Goal: Task Accomplishment & Management: Manage account settings

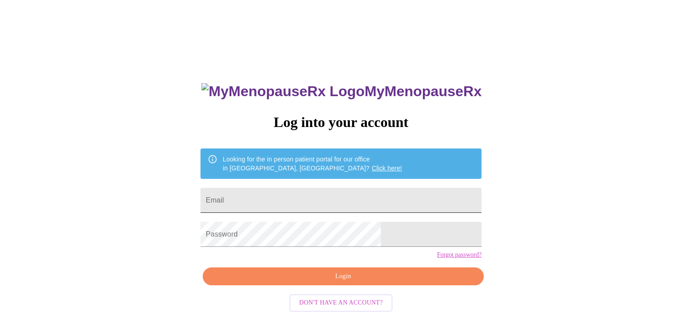
click at [310, 195] on input "Email" at bounding box center [341, 200] width 281 height 25
type input "[EMAIL_ADDRESS][DOMAIN_NAME]"
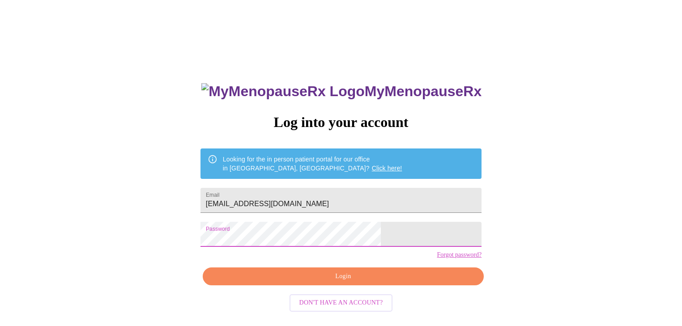
click at [385, 282] on span "Login" at bounding box center [343, 276] width 261 height 11
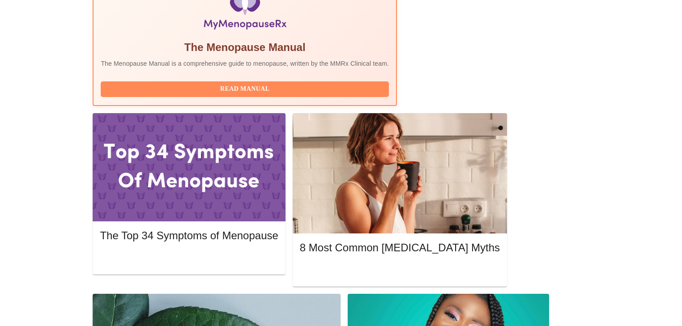
scroll to position [322, 0]
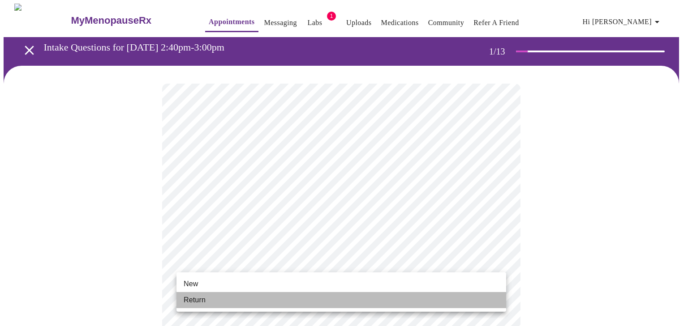
click at [233, 299] on li "Return" at bounding box center [341, 300] width 330 height 16
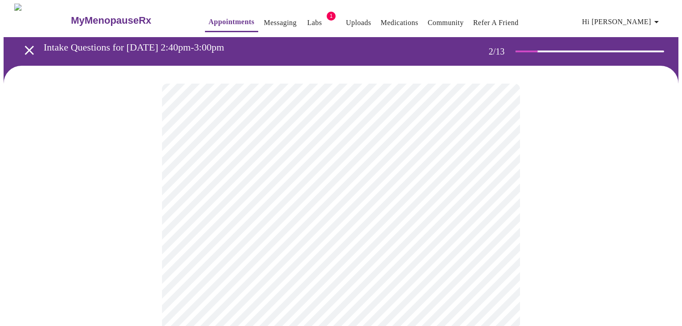
click at [476, 183] on body "MyMenopauseRx Appointments Messaging Labs 1 Uploads Medications Community Refer…" at bounding box center [341, 273] width 675 height 538
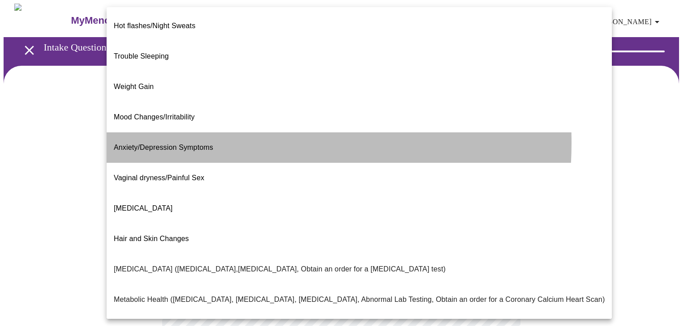
click at [185, 144] on span "Anxiety/Depression Symptoms" at bounding box center [163, 148] width 99 height 8
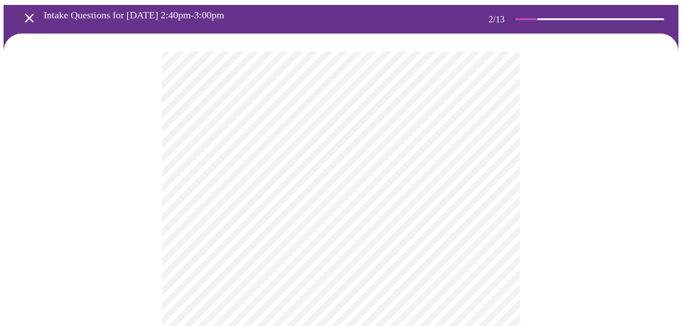
scroll to position [72, 0]
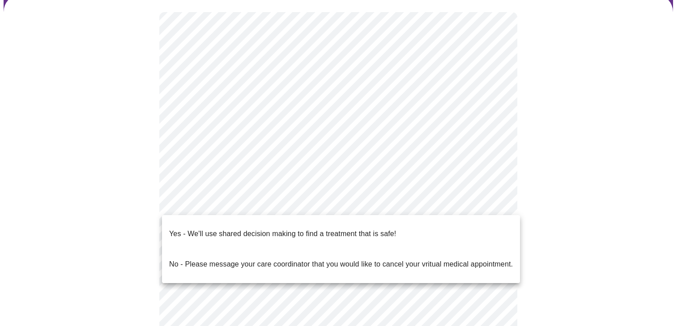
click at [333, 200] on body "MyMenopauseRx Appointments Messaging Labs 1 Uploads Medications Community Refer…" at bounding box center [341, 198] width 675 height 532
click at [331, 229] on p "Yes - We'll use shared decision making to find a treatment that is safe!" at bounding box center [282, 234] width 227 height 11
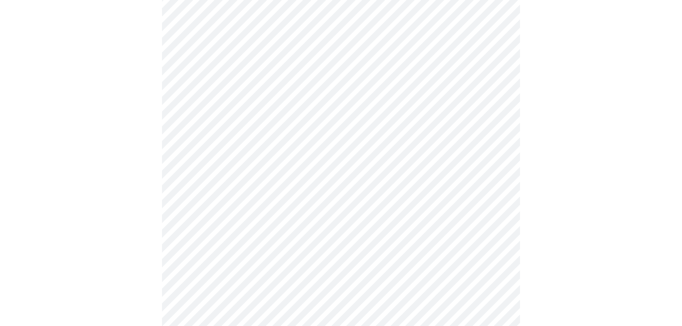
scroll to position [0, 0]
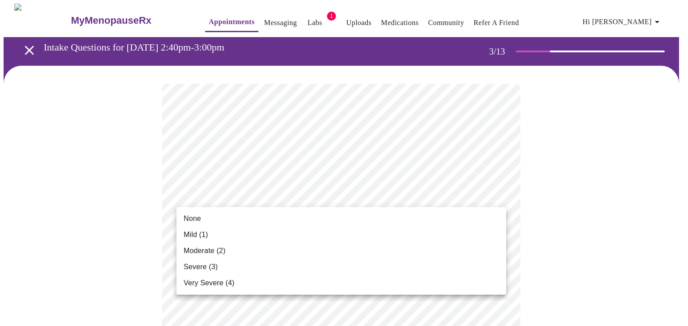
click at [235, 233] on li "Mild (1)" at bounding box center [341, 235] width 330 height 16
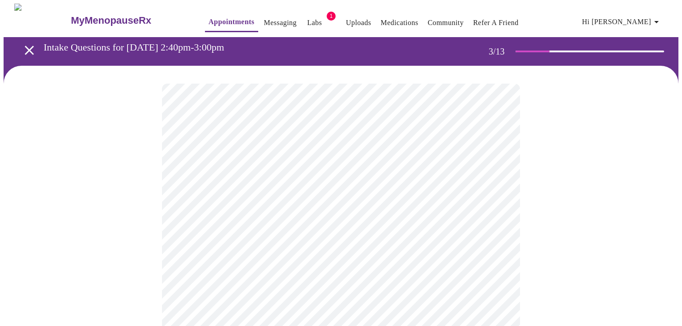
scroll to position [36, 0]
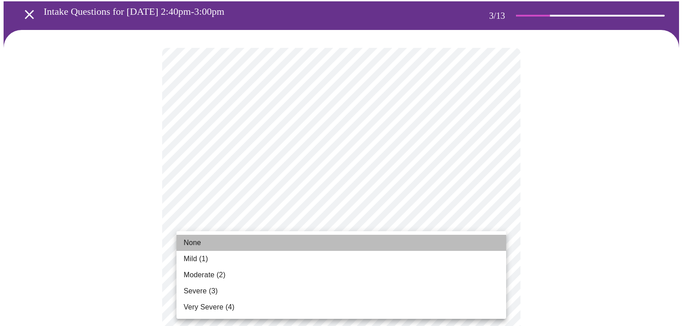
click at [247, 241] on li "None" at bounding box center [341, 243] width 330 height 16
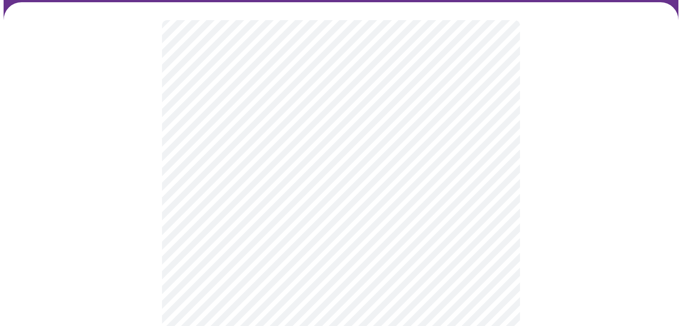
scroll to position [107, 0]
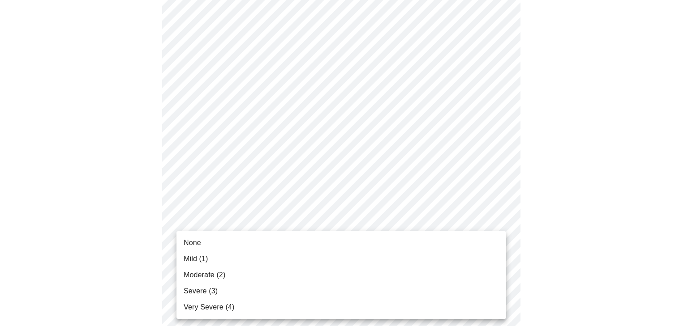
click at [225, 312] on span "Very Severe (4)" at bounding box center [209, 307] width 51 height 11
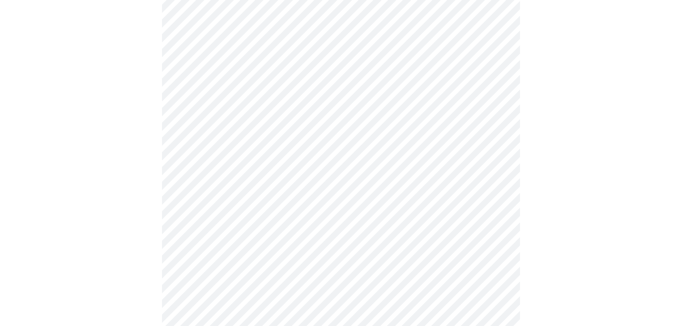
scroll to position [215, 0]
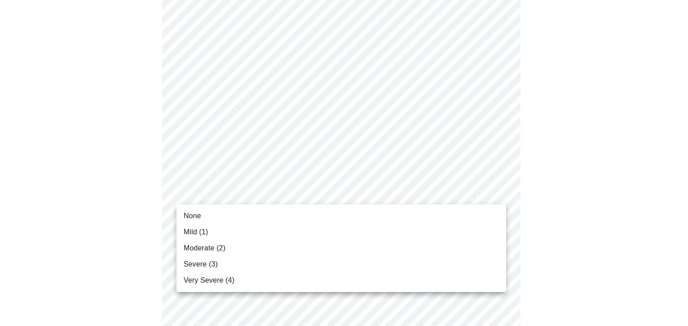
click at [233, 259] on li "Severe (3)" at bounding box center [341, 265] width 330 height 16
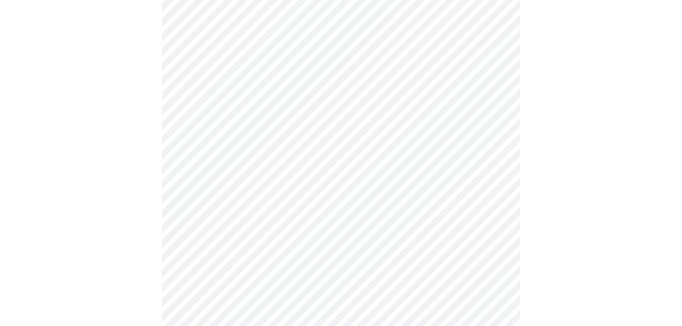
scroll to position [287, 0]
click at [288, 179] on body "MyMenopauseRx Appointments Messaging Labs 1 Uploads Medications Community Refer…" at bounding box center [341, 287] width 675 height 1140
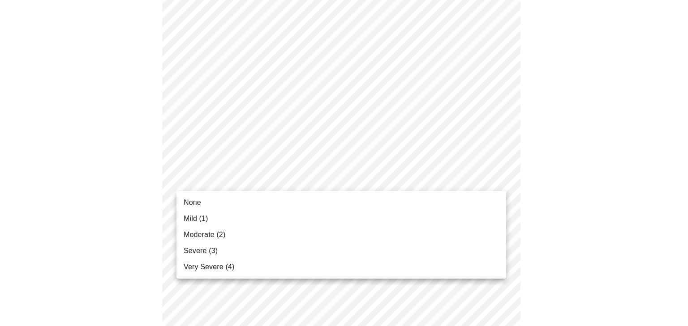
click at [235, 205] on li "None" at bounding box center [341, 203] width 330 height 16
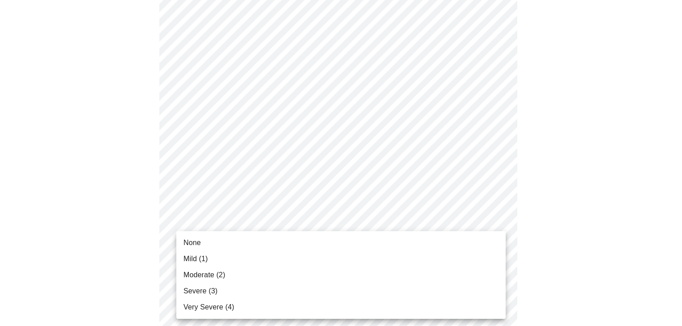
click at [279, 238] on body "MyMenopauseRx Appointments Messaging Labs 1 Uploads Medications Community Refer…" at bounding box center [341, 281] width 675 height 1128
click at [245, 247] on li "None" at bounding box center [341, 243] width 330 height 16
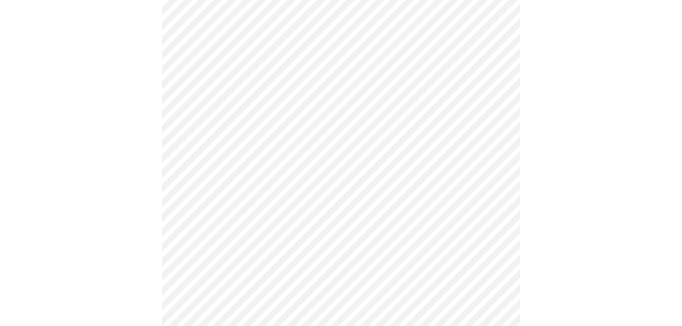
scroll to position [394, 0]
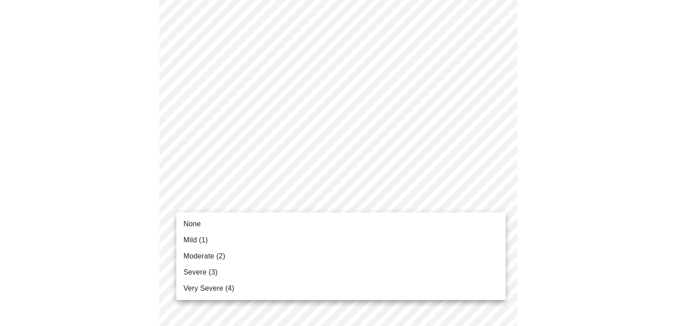
click at [270, 198] on body "MyMenopauseRx Appointments Messaging Labs 1 Uploads Medications Community Refer…" at bounding box center [341, 167] width 675 height 1115
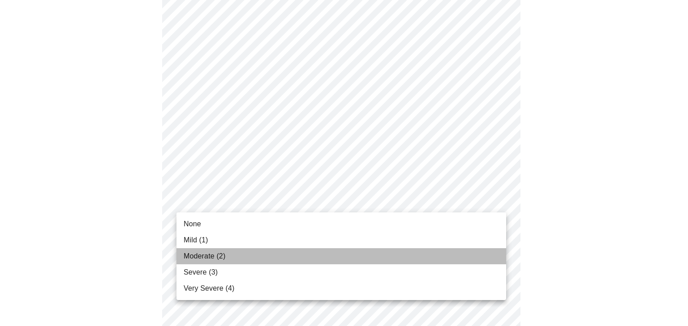
click at [252, 256] on li "Moderate (2)" at bounding box center [341, 256] width 330 height 16
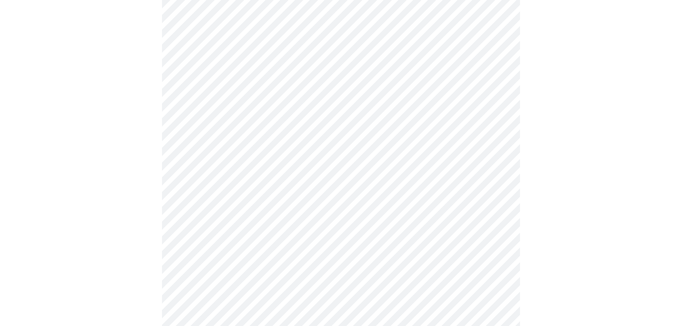
click at [254, 269] on body "MyMenopauseRx Appointments Messaging Labs 1 Uploads Medications Community Refer…" at bounding box center [341, 161] width 675 height 1103
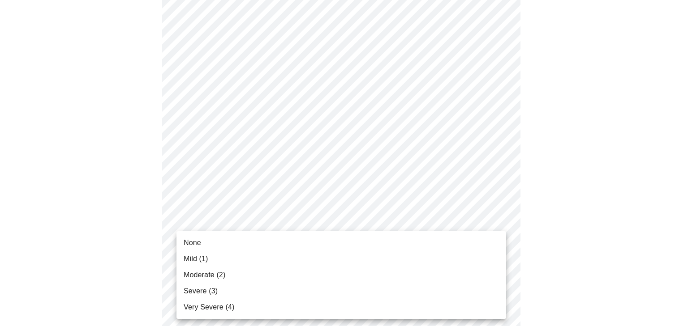
click at [254, 269] on li "Moderate (2)" at bounding box center [341, 275] width 330 height 16
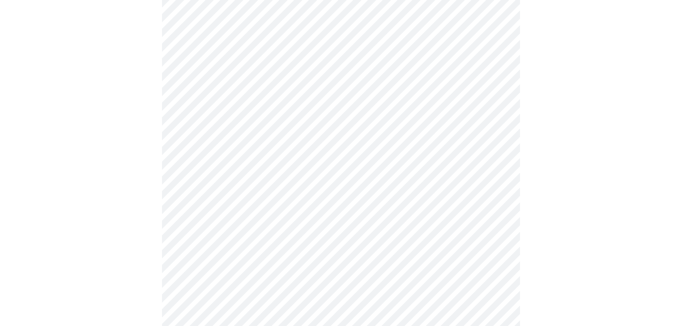
scroll to position [501, 0]
click at [241, 165] on body "MyMenopauseRx Appointments Messaging Labs 1 Uploads Medications Community Refer…" at bounding box center [341, 47] width 675 height 1090
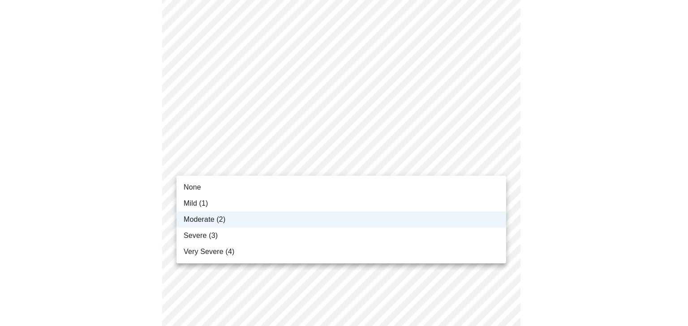
drag, startPoint x: 244, startPoint y: 235, endPoint x: 244, endPoint y: 227, distance: 8.1
click at [244, 227] on ul "None Mild (1) Moderate (2) Severe (3) Very Severe (4)" at bounding box center [341, 220] width 330 height 88
click at [244, 218] on li "Moderate (2)" at bounding box center [341, 220] width 330 height 16
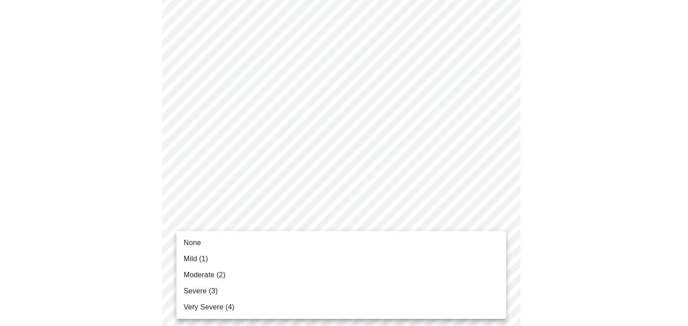
click at [254, 240] on body "MyMenopauseRx Appointments Messaging Labs 1 Uploads Medications Community Refer…" at bounding box center [344, 47] width 680 height 1090
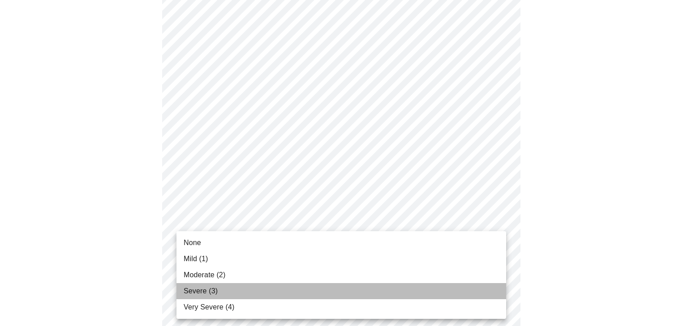
click at [249, 289] on li "Severe (3)" at bounding box center [341, 291] width 330 height 16
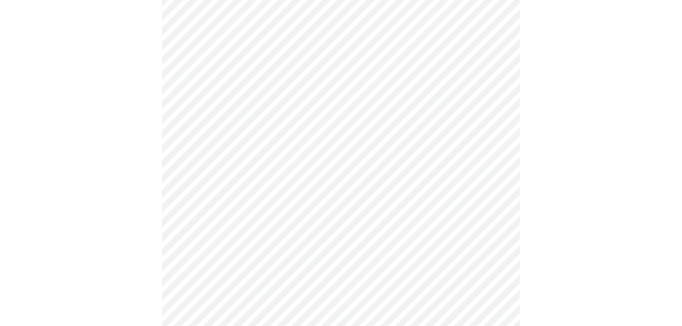
scroll to position [645, 0]
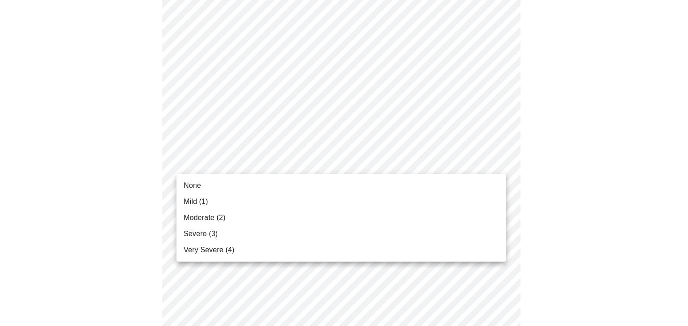
click at [303, 188] on li "None" at bounding box center [341, 186] width 330 height 16
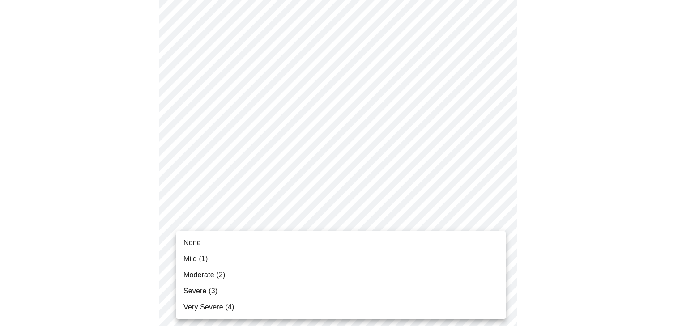
click at [274, 246] on li "None" at bounding box center [341, 243] width 330 height 16
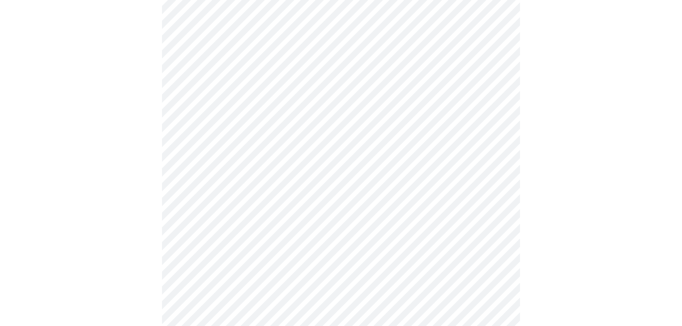
scroll to position [322, 0]
click at [290, 189] on body "MyMenopauseRx Appointments Messaging Labs 1 Uploads Medications Community Refer…" at bounding box center [341, 104] width 675 height 847
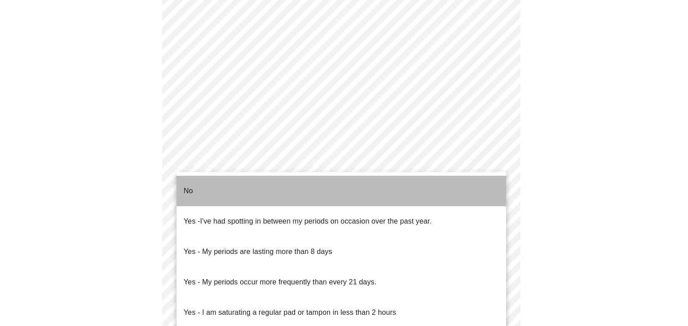
click at [282, 191] on li "No" at bounding box center [341, 191] width 330 height 30
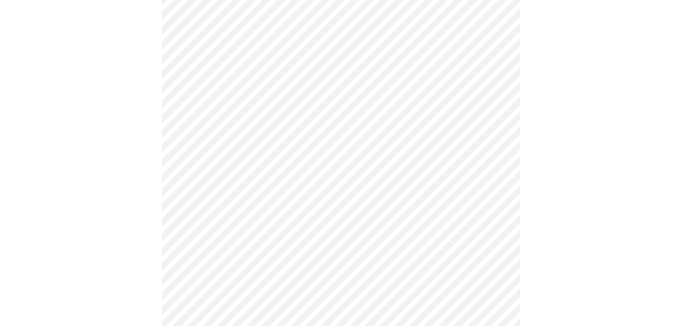
scroll to position [394, 0]
click at [328, 180] on body "MyMenopauseRx Appointments Messaging Labs 1 Uploads Medications Community Refer…" at bounding box center [344, 30] width 680 height 841
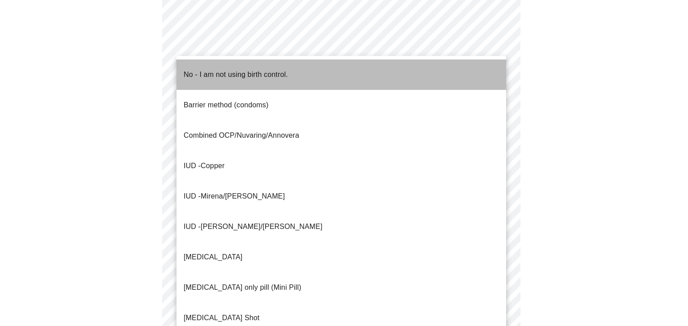
click at [235, 75] on span "No - I am not using birth control." at bounding box center [236, 74] width 104 height 25
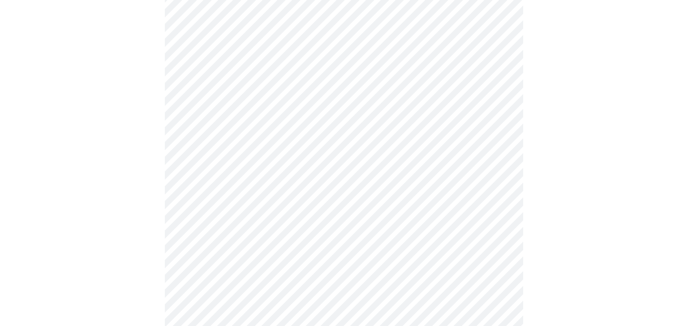
scroll to position [501, 0]
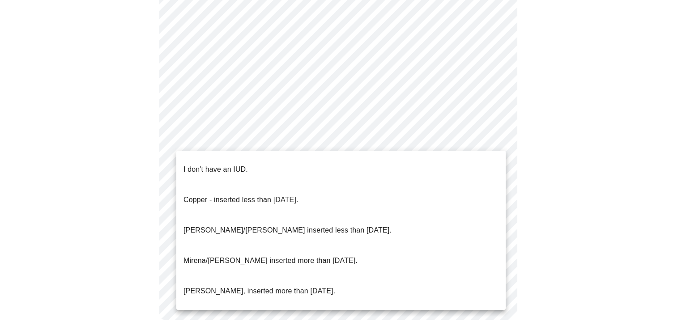
click at [282, 162] on li "I don't have an IUD." at bounding box center [341, 169] width 330 height 30
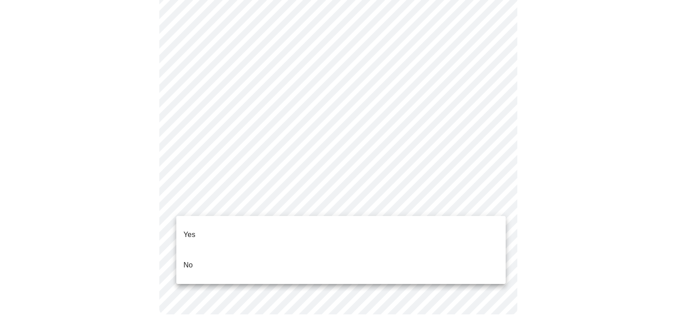
click at [300, 250] on li "No" at bounding box center [341, 265] width 330 height 30
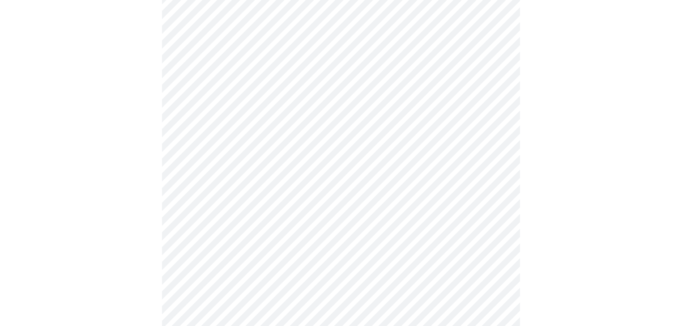
scroll to position [143, 0]
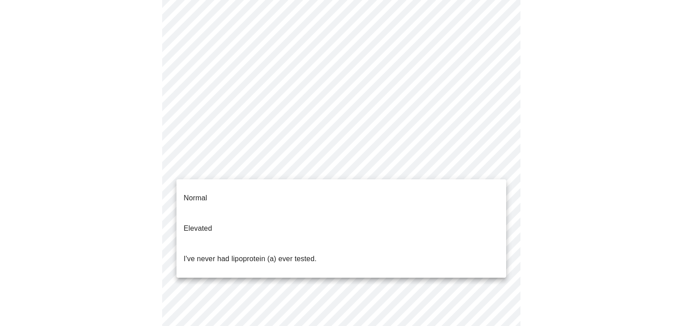
click at [269, 165] on body "MyMenopauseRx Appointments Messaging Labs 1 Uploads Medications Community Refer…" at bounding box center [344, 190] width 680 height 661
click at [223, 244] on li "I've never had lipoprotein (a) ever tested." at bounding box center [341, 259] width 330 height 30
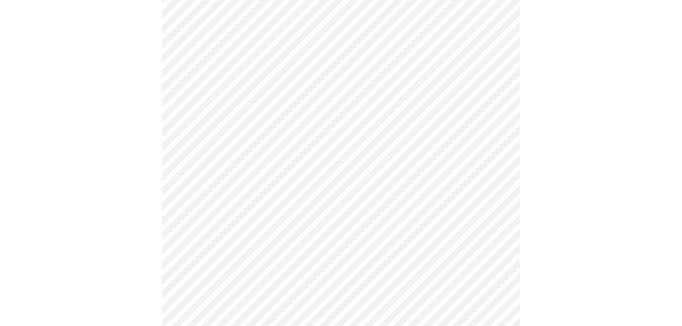
scroll to position [2292, 0]
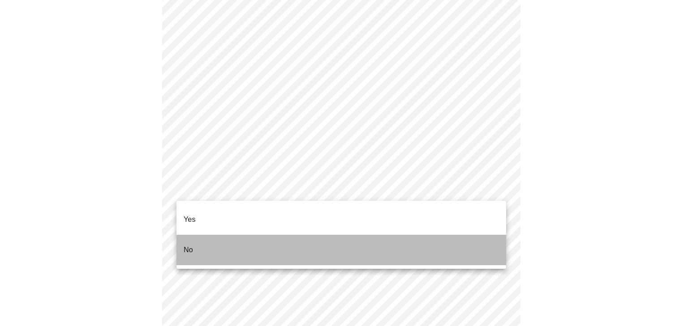
click at [233, 236] on li "No" at bounding box center [341, 250] width 330 height 30
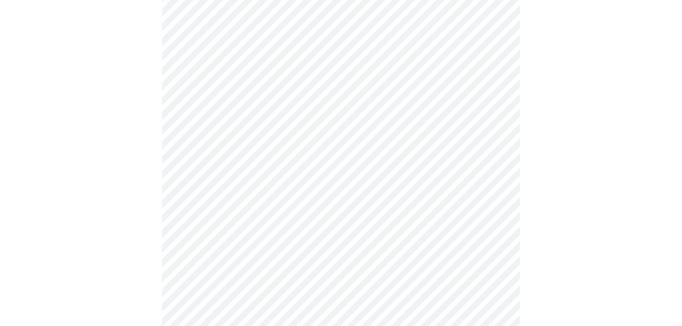
scroll to position [494, 0]
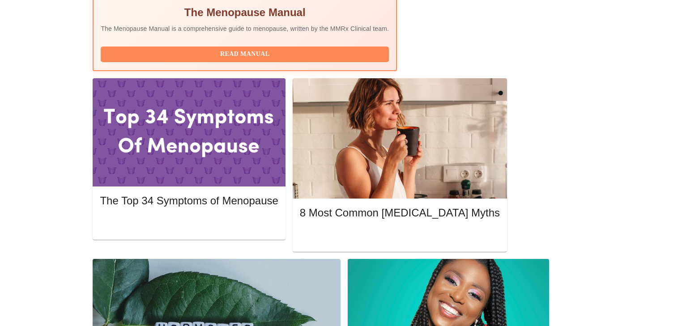
scroll to position [358, 0]
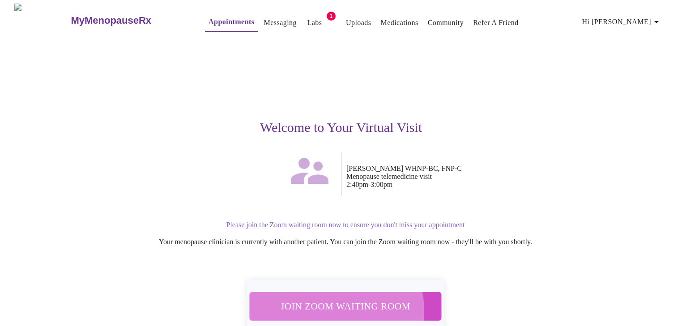
click at [327, 306] on span "Join Zoom Waiting Room" at bounding box center [345, 306] width 168 height 17
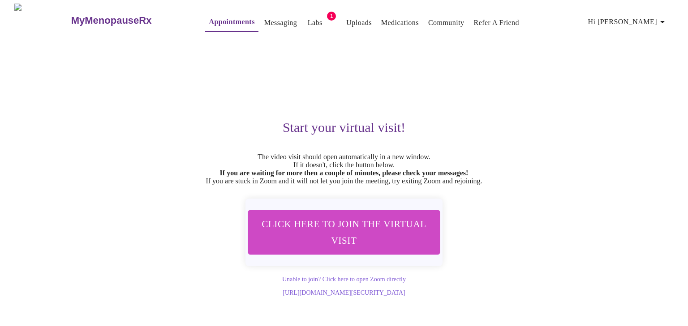
click at [218, 21] on link "Appointments" at bounding box center [232, 22] width 46 height 13
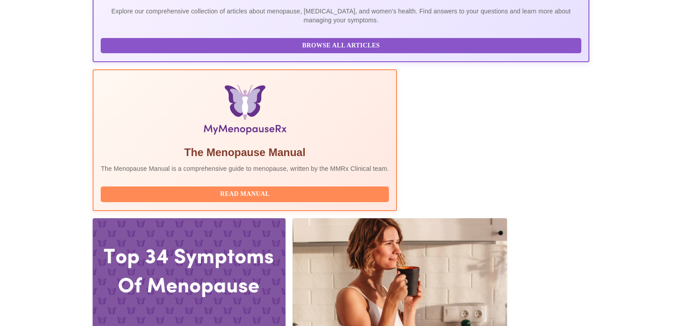
scroll to position [215, 0]
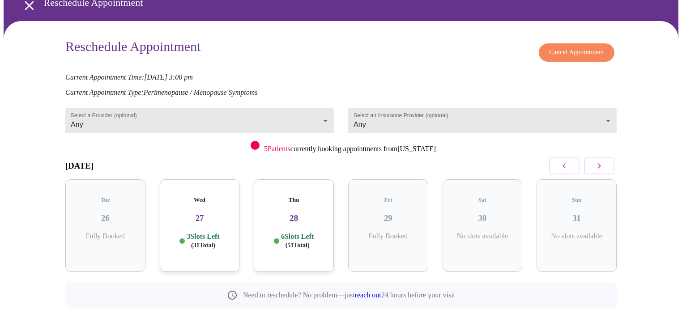
scroll to position [50, 0]
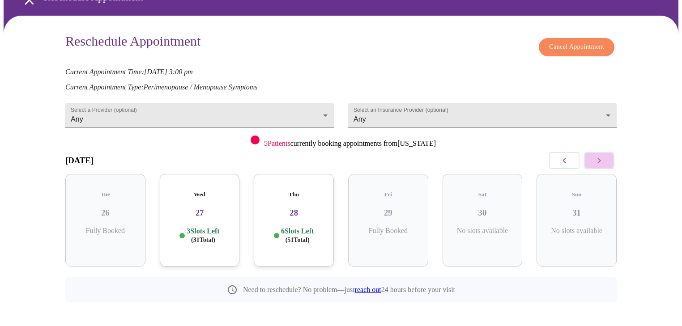
click at [607, 156] on button "button" at bounding box center [599, 160] width 30 height 17
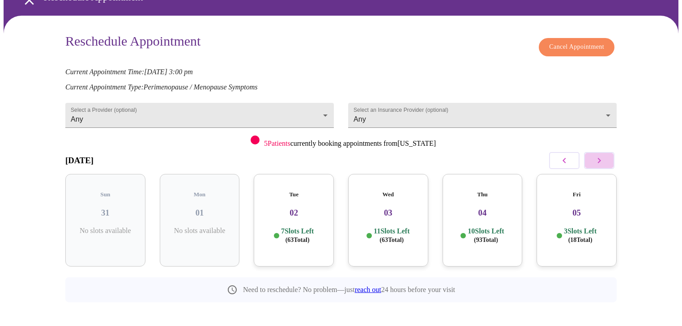
click at [607, 156] on button "button" at bounding box center [599, 160] width 30 height 17
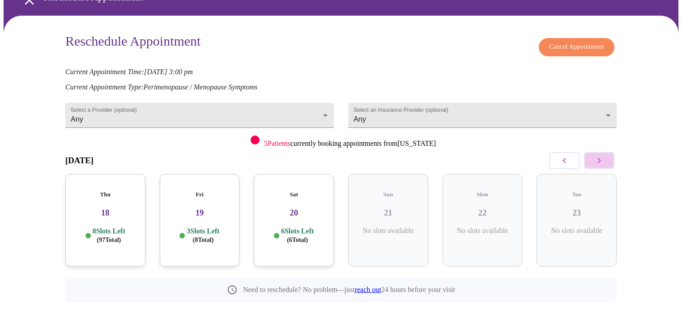
click at [607, 156] on button "button" at bounding box center [599, 160] width 30 height 17
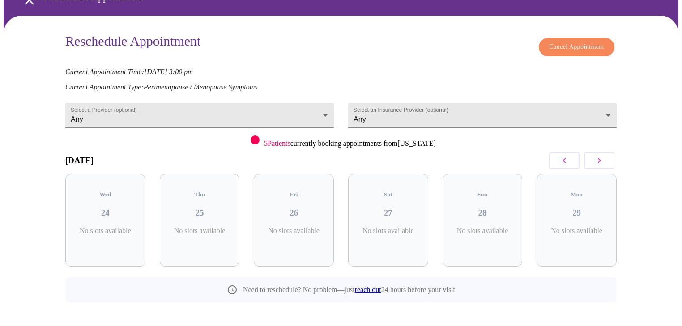
click at [607, 156] on button "button" at bounding box center [599, 160] width 30 height 17
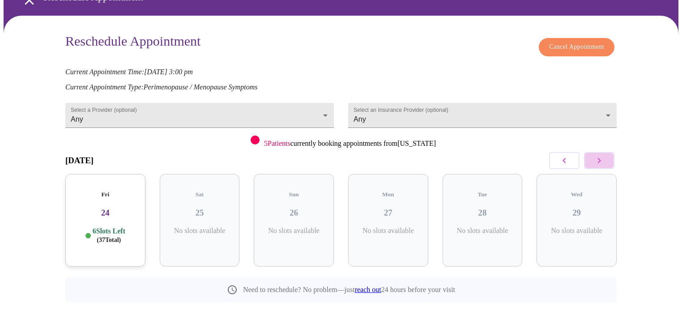
click at [607, 156] on button "button" at bounding box center [599, 160] width 30 height 17
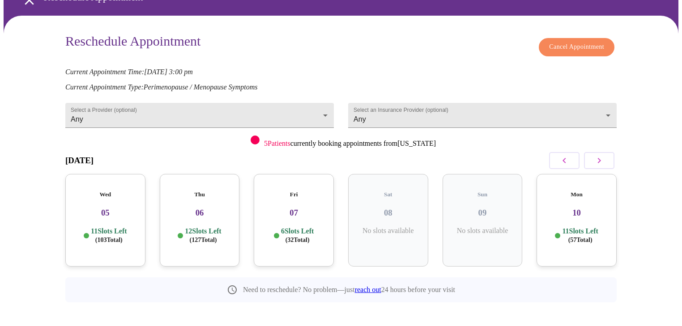
click at [556, 158] on button "button" at bounding box center [564, 160] width 30 height 17
click at [587, 208] on h3 "04" at bounding box center [577, 213] width 66 height 10
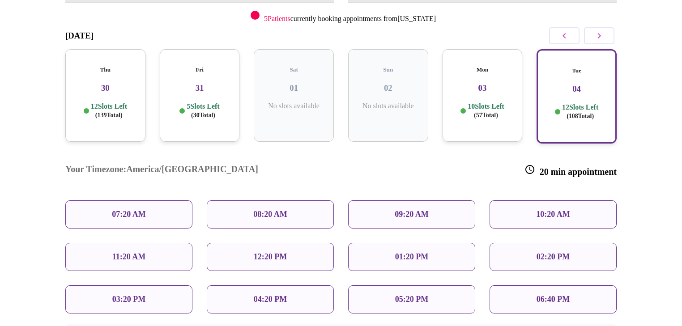
scroll to position [141, 0]
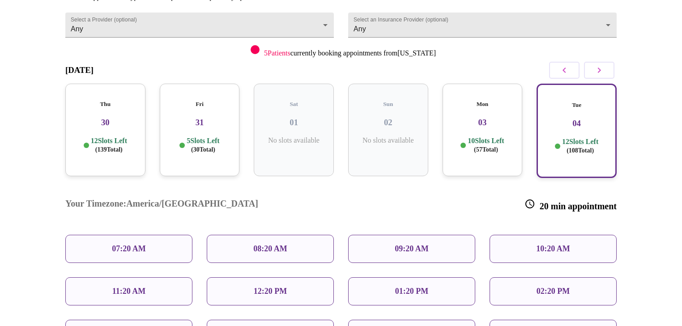
click at [598, 65] on icon "button" at bounding box center [599, 70] width 11 height 11
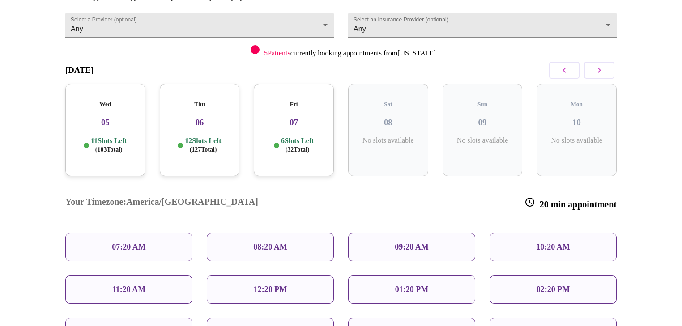
click at [299, 146] on span "( 32 Total)" at bounding box center [298, 149] width 24 height 7
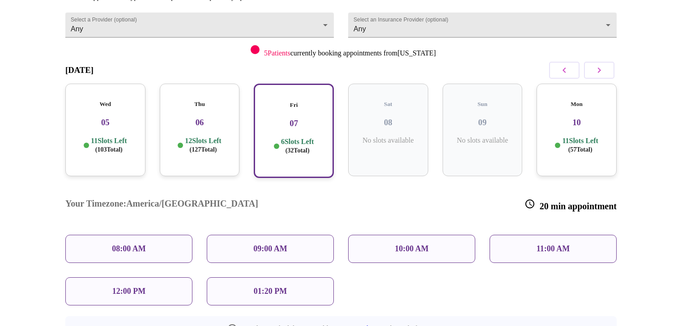
click at [409, 244] on p "10:00 AM" at bounding box center [412, 248] width 34 height 9
click at [416, 244] on p "10:00 AM" at bounding box center [412, 248] width 34 height 9
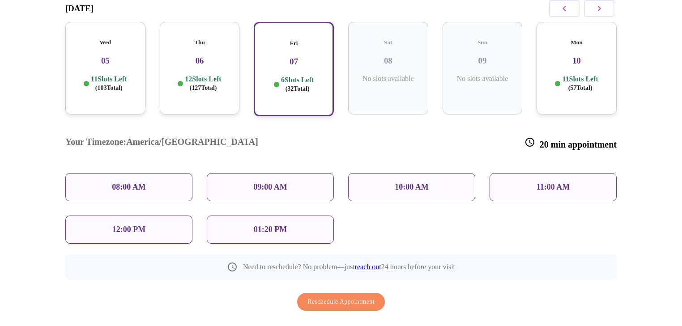
scroll to position [203, 0]
click at [404, 182] on p "10:00 AM" at bounding box center [412, 186] width 34 height 9
click at [383, 173] on div "10:00 AM" at bounding box center [411, 187] width 127 height 28
click at [432, 173] on div "10:00 AM" at bounding box center [411, 187] width 127 height 28
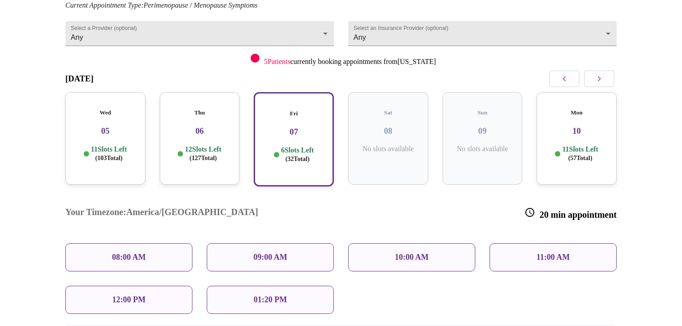
scroll to position [131, 0]
click at [299, 128] on h3 "07" at bounding box center [294, 133] width 64 height 10
click at [433, 244] on div "10:00 AM" at bounding box center [411, 258] width 127 height 28
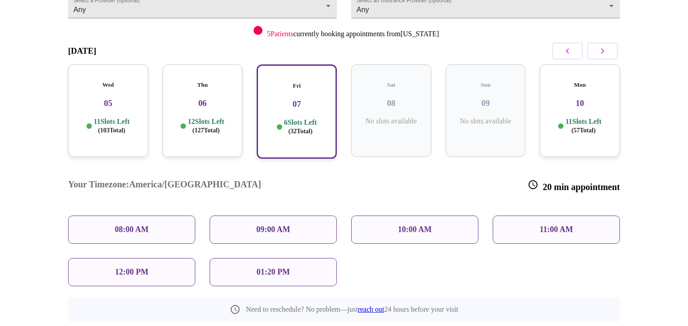
scroll to position [203, 0]
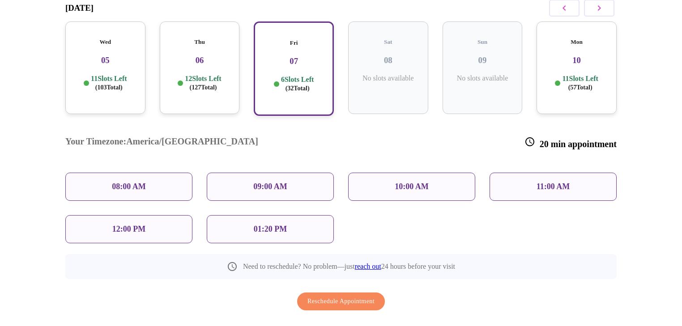
click at [369, 296] on span "Reschedule Appointment" at bounding box center [341, 301] width 67 height 11
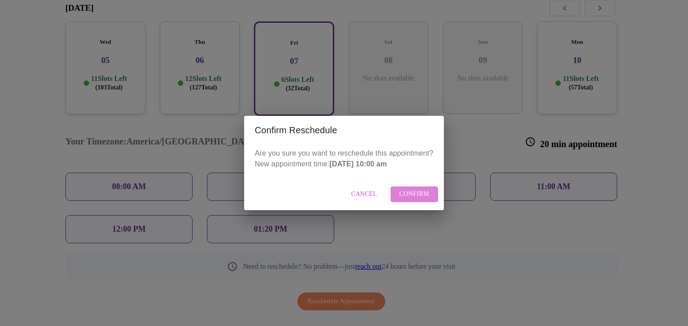
click at [417, 187] on button "Confirm" at bounding box center [414, 195] width 48 height 16
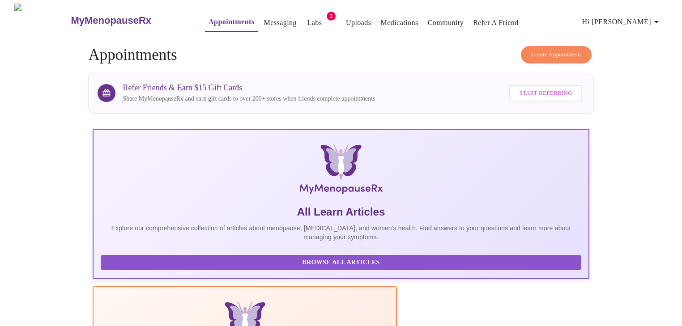
click at [655, 17] on icon "button" at bounding box center [656, 22] width 11 height 11
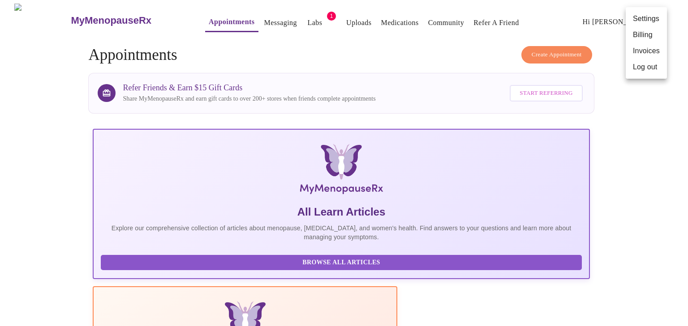
click at [643, 68] on li "Log out" at bounding box center [645, 67] width 41 height 16
